Goal: Navigation & Orientation: Understand site structure

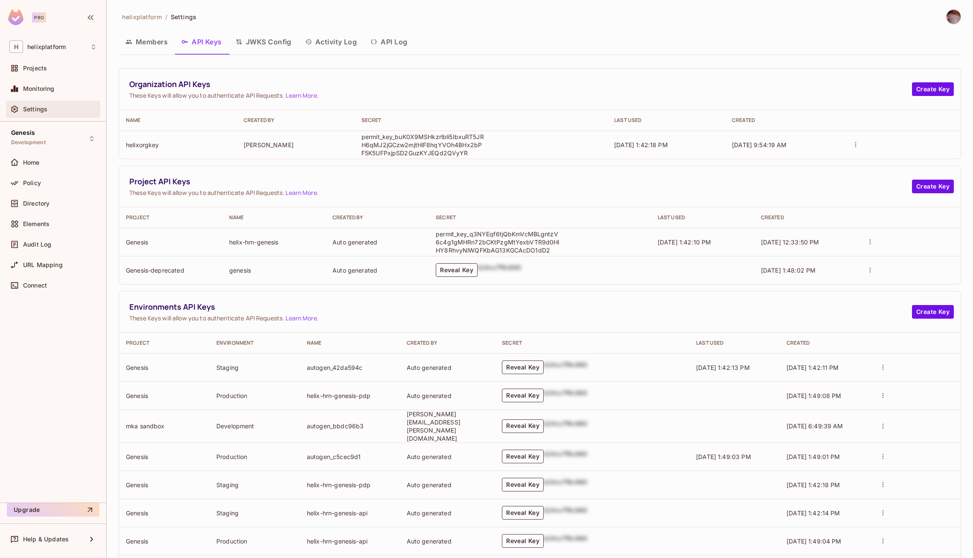
scroll to position [489, 0]
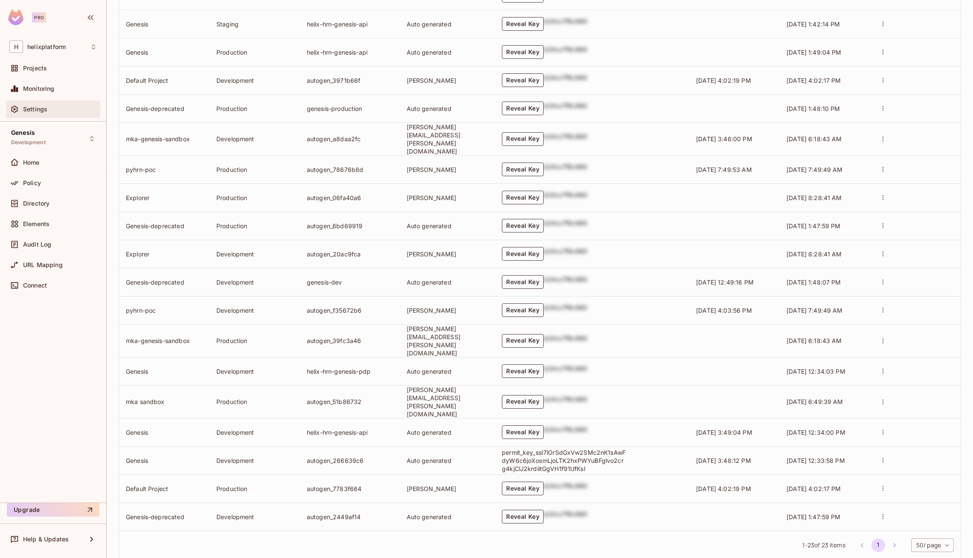
click at [41, 106] on span "Settings" at bounding box center [35, 109] width 24 height 7
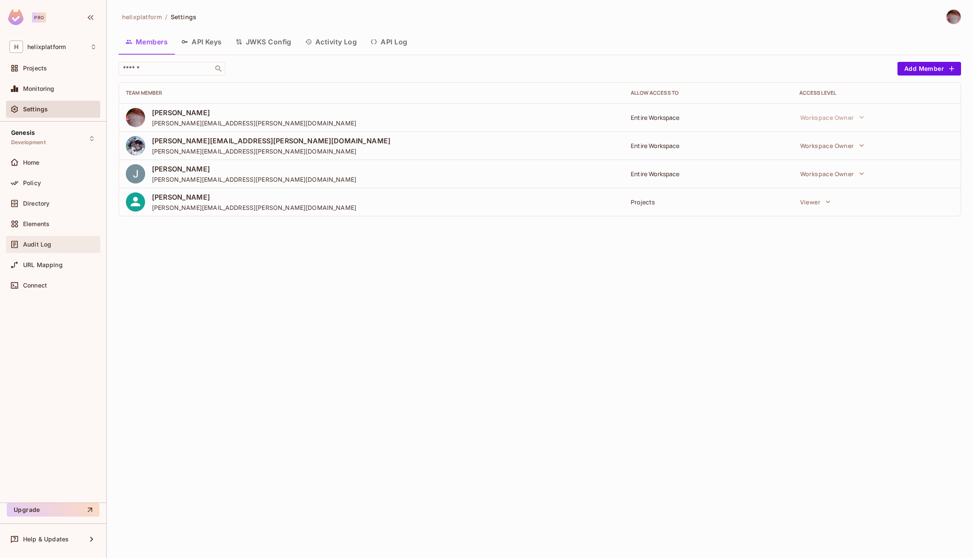
click at [35, 248] on div "Audit Log" at bounding box center [53, 244] width 88 height 10
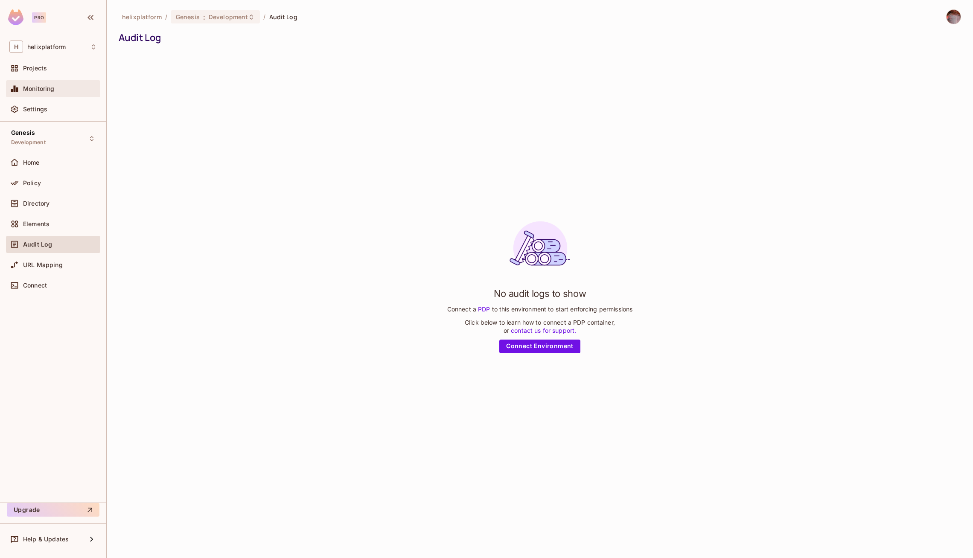
click at [35, 91] on span "Monitoring" at bounding box center [39, 88] width 32 height 7
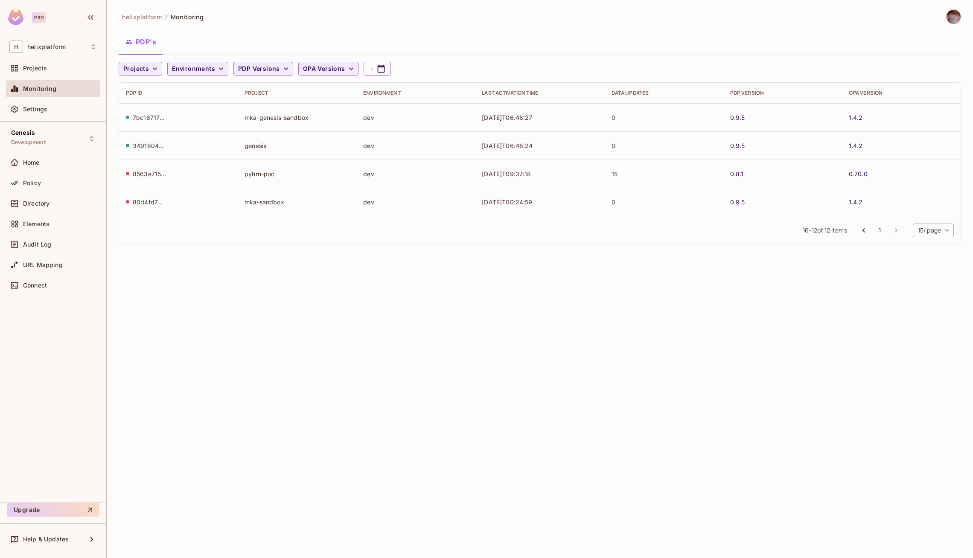
click at [157, 44] on button "PDP's" at bounding box center [141, 41] width 44 height 21
click at [286, 67] on icon "button" at bounding box center [286, 68] width 9 height 9
click at [267, 42] on div at bounding box center [486, 279] width 973 height 558
click at [217, 63] on button "Environments" at bounding box center [197, 69] width 61 height 14
click at [218, 46] on div at bounding box center [486, 279] width 973 height 558
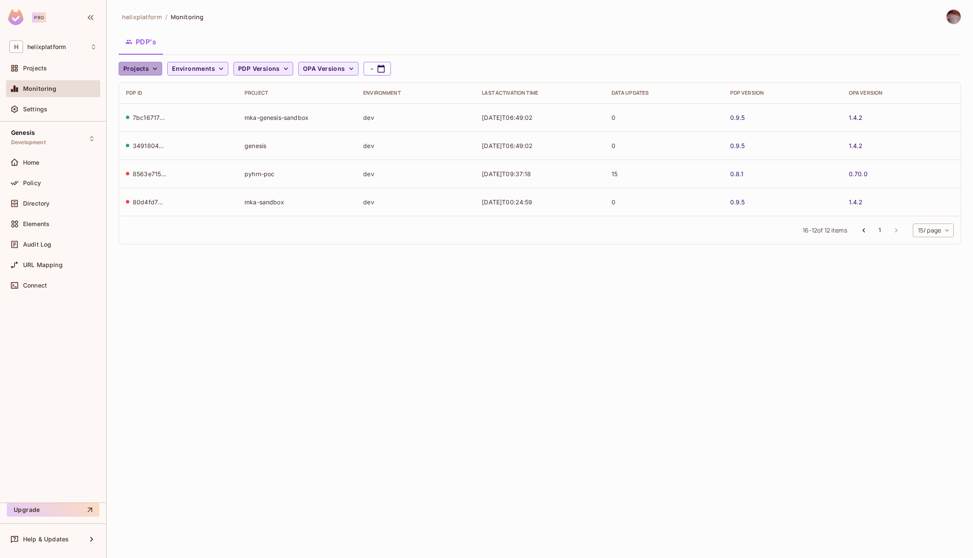
click at [142, 74] on button "Projects" at bounding box center [141, 69] width 44 height 14
click at [155, 121] on span "Genesis" at bounding box center [158, 125] width 64 height 8
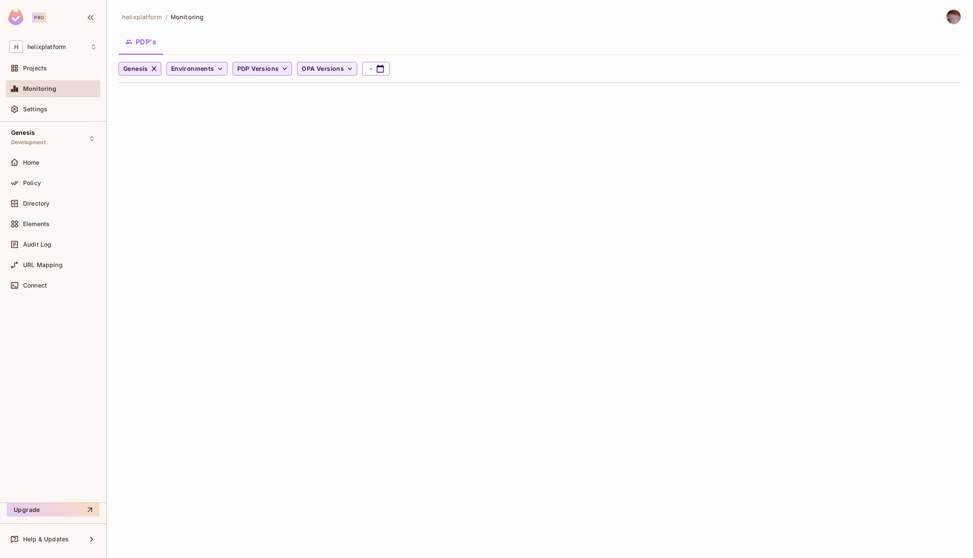
click at [155, 68] on icon "button" at bounding box center [154, 68] width 9 height 9
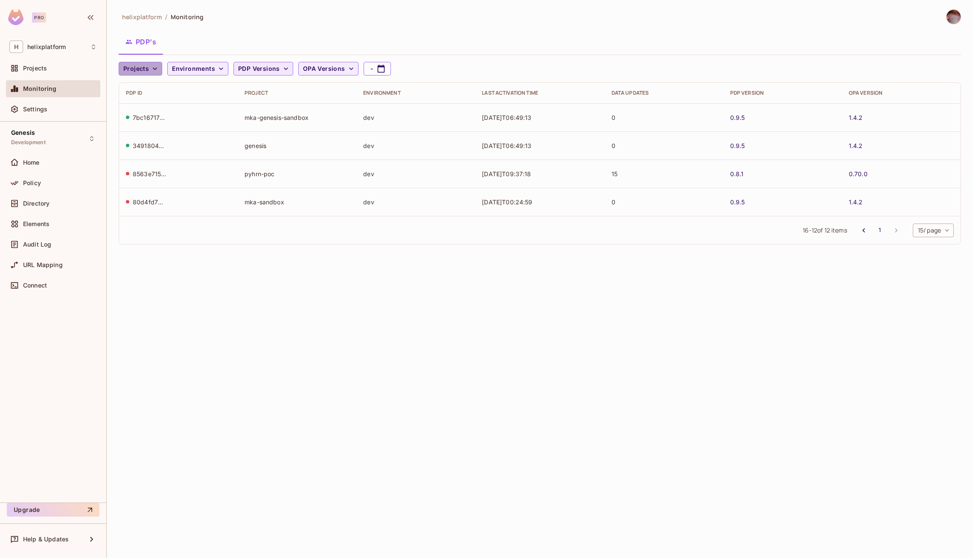
click at [146, 65] on span "Projects" at bounding box center [136, 69] width 26 height 11
click at [152, 96] on li "Default Project" at bounding box center [158, 88] width 78 height 18
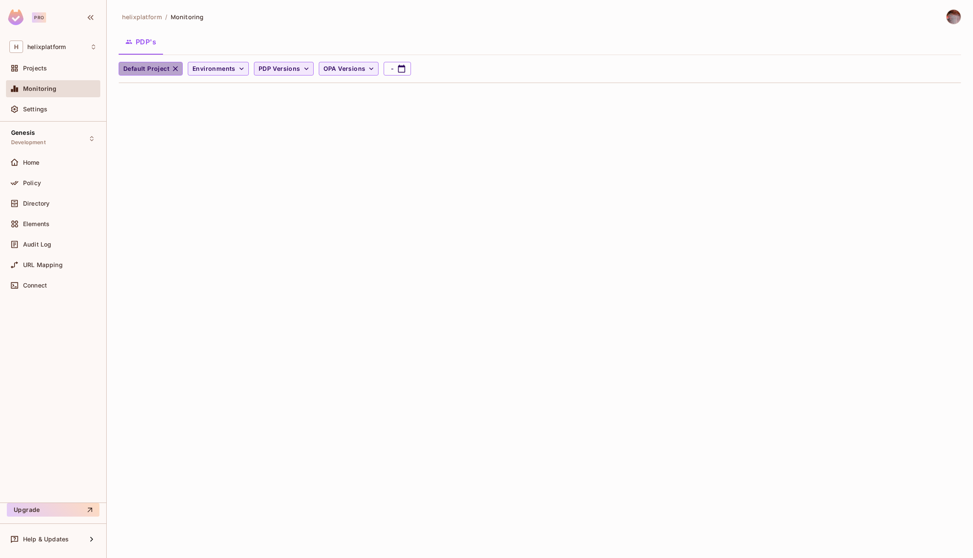
click at [164, 62] on button "Default Project" at bounding box center [151, 69] width 64 height 14
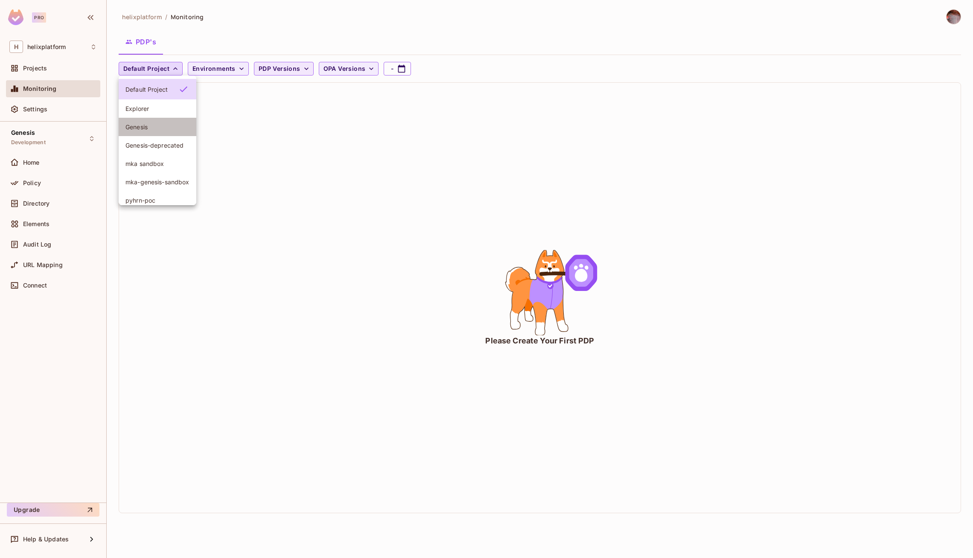
click at [156, 120] on li "Genesis" at bounding box center [158, 127] width 78 height 18
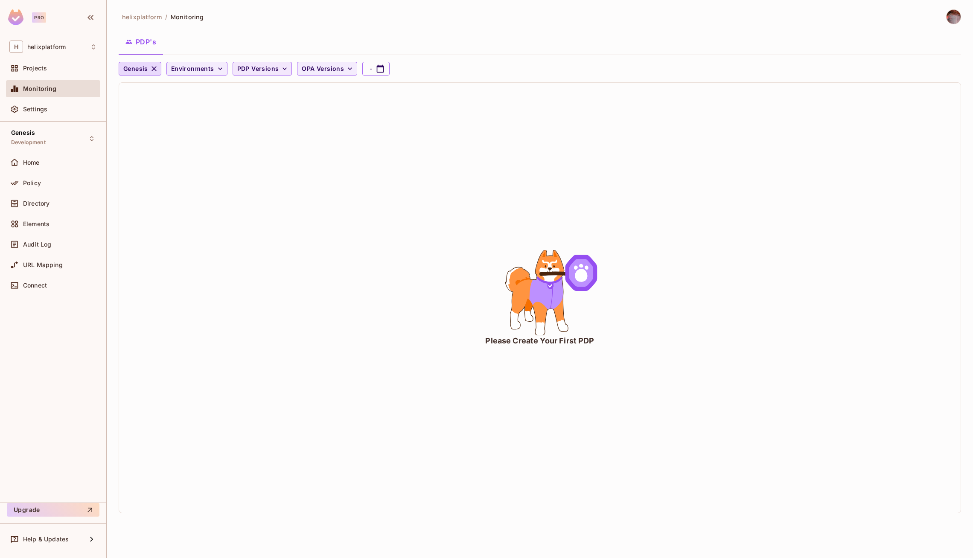
click at [538, 301] on icon "animation" at bounding box center [539, 292] width 57 height 85
click at [155, 67] on icon "button" at bounding box center [154, 68] width 9 height 9
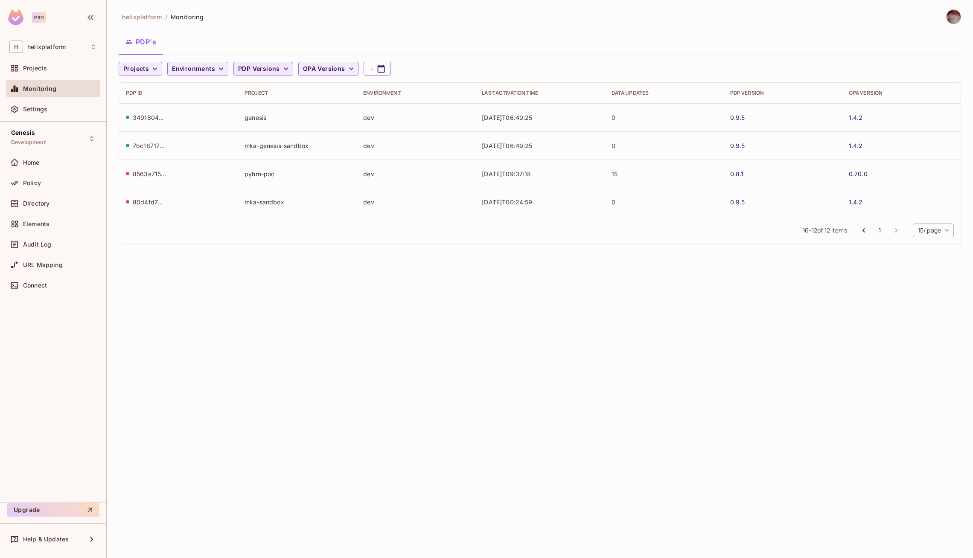
click at [164, 151] on td "7bc16717-79d5-47bc-99b2-d53876a5b671" at bounding box center [178, 145] width 119 height 28
click at [153, 119] on div "34918040-696e-49a8-b41d-78766ae5100b" at bounding box center [150, 118] width 34 height 8
